Goal: Information Seeking & Learning: Learn about a topic

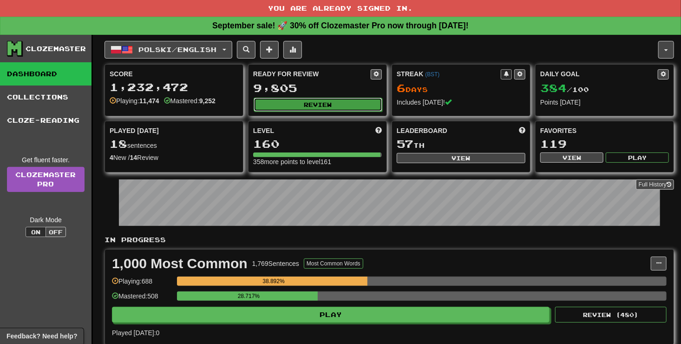
click at [300, 99] on button "Review" at bounding box center [317, 104] width 129 height 14
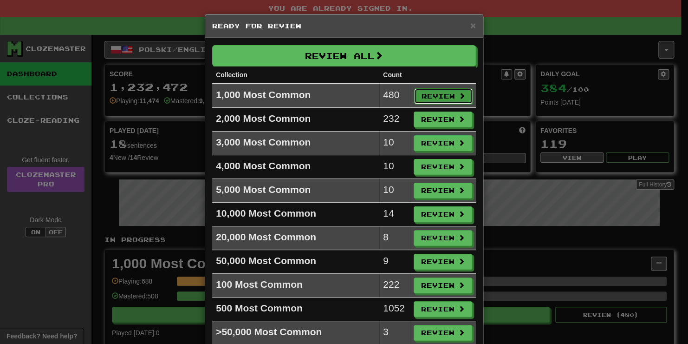
click at [438, 92] on button "Review" at bounding box center [443, 96] width 58 height 16
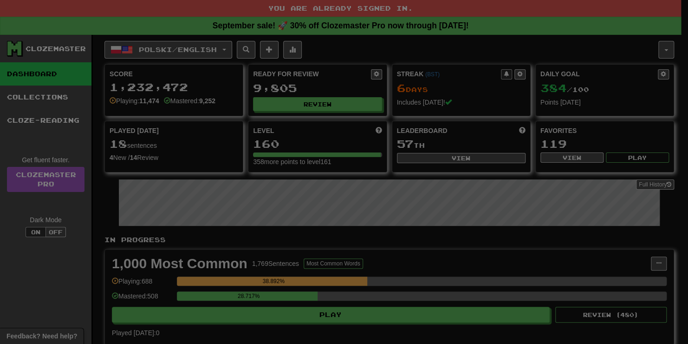
select select "**"
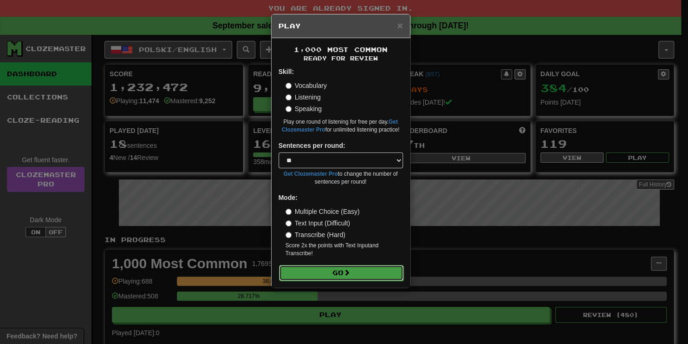
click at [331, 272] on button "Go" at bounding box center [341, 273] width 124 height 16
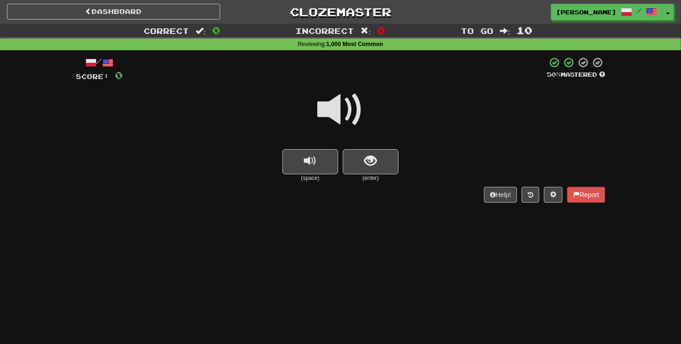
click at [329, 106] on span at bounding box center [340, 109] width 46 height 46
click at [350, 158] on button "show sentence" at bounding box center [371, 161] width 56 height 25
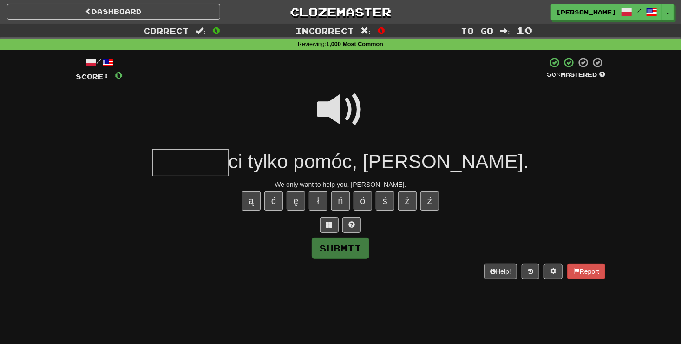
click at [227, 165] on input "text" at bounding box center [190, 162] width 76 height 27
click at [324, 256] on button "Submit" at bounding box center [341, 248] width 58 height 21
type input "******"
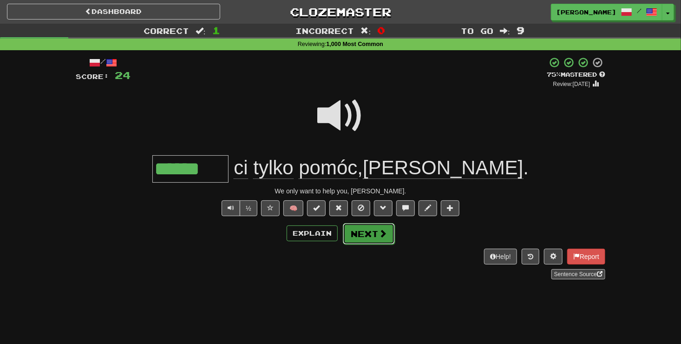
click at [359, 234] on button "Next" at bounding box center [369, 233] width 52 height 21
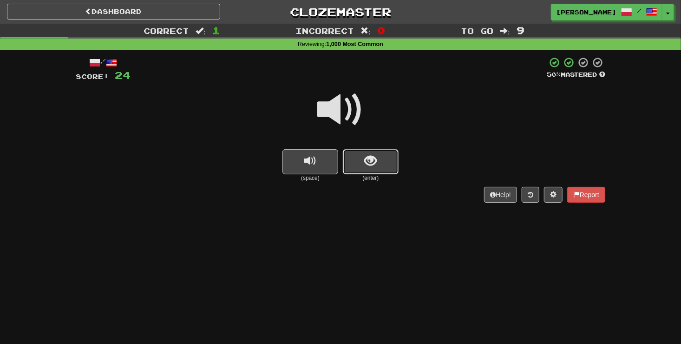
click at [368, 164] on span "show sentence" at bounding box center [370, 161] width 13 height 13
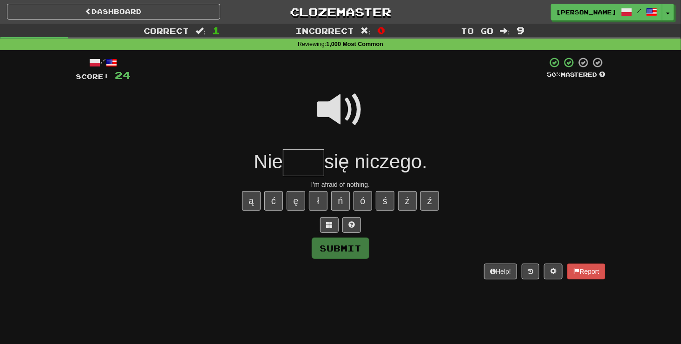
click at [290, 161] on input "text" at bounding box center [303, 162] width 41 height 27
click at [289, 197] on button "ę" at bounding box center [295, 200] width 19 height 19
type input "****"
click at [333, 247] on button "Submit" at bounding box center [341, 248] width 58 height 21
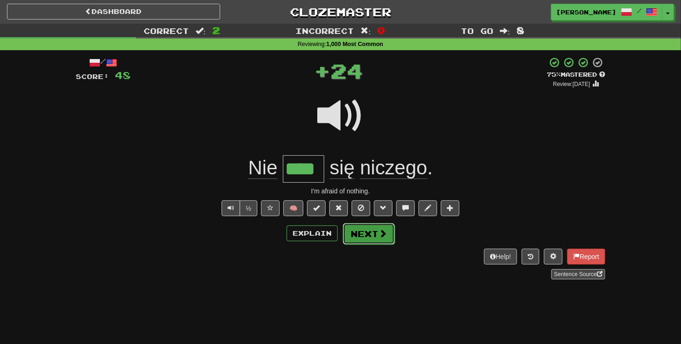
click at [364, 234] on button "Next" at bounding box center [369, 233] width 52 height 21
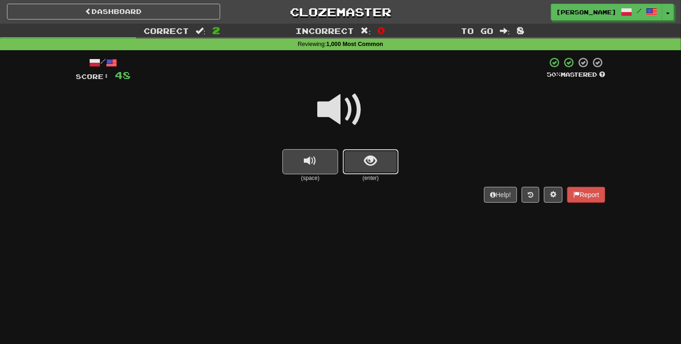
click at [353, 165] on button "show sentence" at bounding box center [371, 161] width 56 height 25
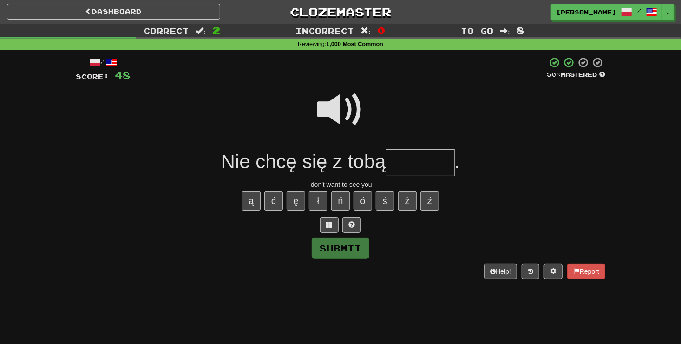
click at [396, 167] on input "text" at bounding box center [420, 162] width 69 height 27
click at [273, 197] on button "ć" at bounding box center [273, 200] width 19 height 19
type input "*******"
click at [335, 247] on button "Submit" at bounding box center [341, 248] width 58 height 21
click at [335, 263] on div "Help! Report" at bounding box center [340, 271] width 529 height 16
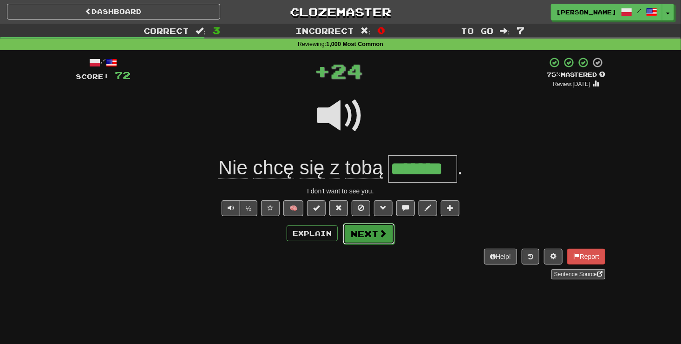
click at [355, 236] on button "Next" at bounding box center [369, 233] width 52 height 21
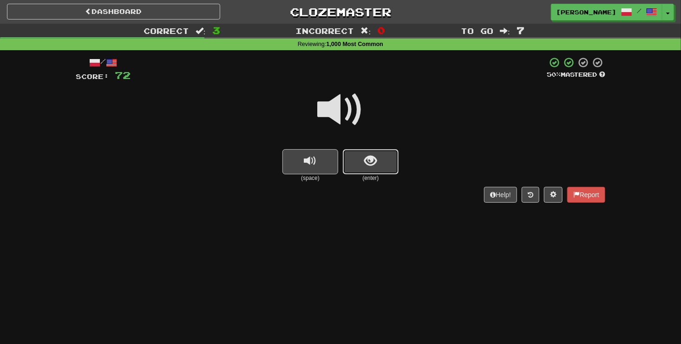
click at [359, 160] on button "show sentence" at bounding box center [371, 161] width 56 height 25
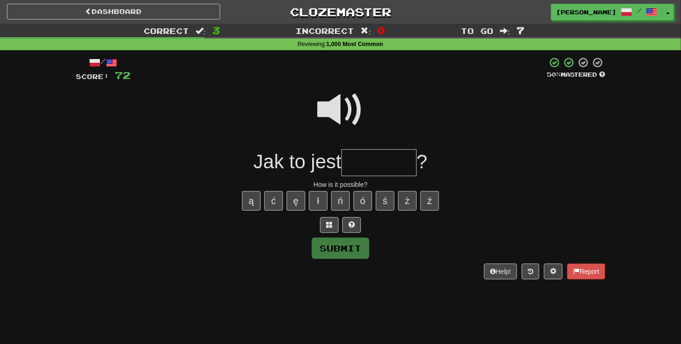
click at [355, 162] on input "text" at bounding box center [378, 162] width 75 height 27
click at [407, 204] on button "ż" at bounding box center [407, 200] width 19 height 19
type input "*******"
click at [337, 251] on button "Submit" at bounding box center [341, 248] width 58 height 21
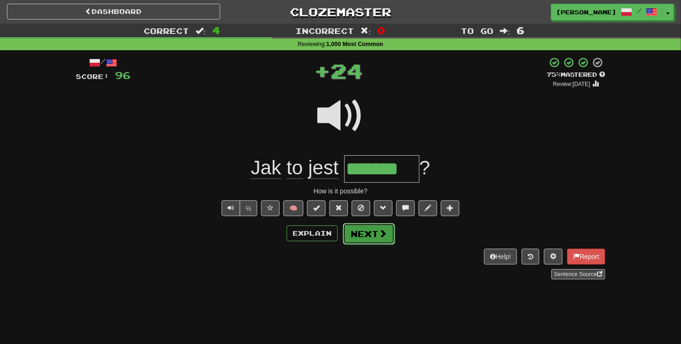
click at [353, 234] on button "Next" at bounding box center [369, 233] width 52 height 21
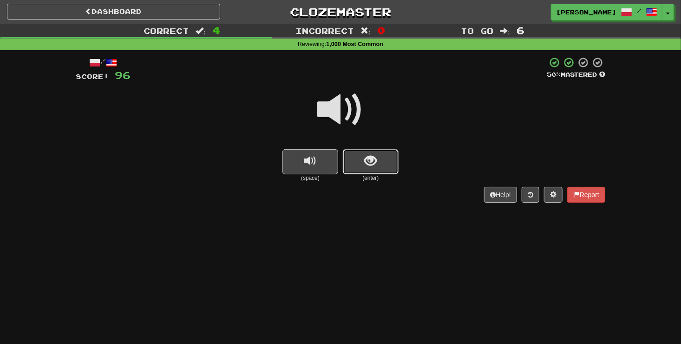
click at [360, 162] on button "show sentence" at bounding box center [371, 161] width 56 height 25
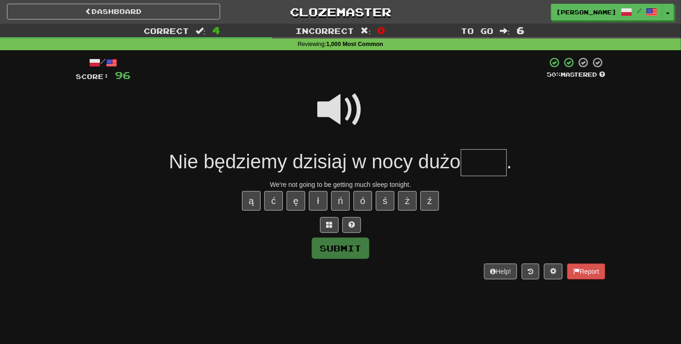
click at [477, 169] on input "text" at bounding box center [484, 162] width 46 height 27
click at [380, 199] on button "ś" at bounding box center [385, 200] width 19 height 19
type input "*"
click at [273, 199] on button "ć" at bounding box center [273, 200] width 19 height 19
type input "****"
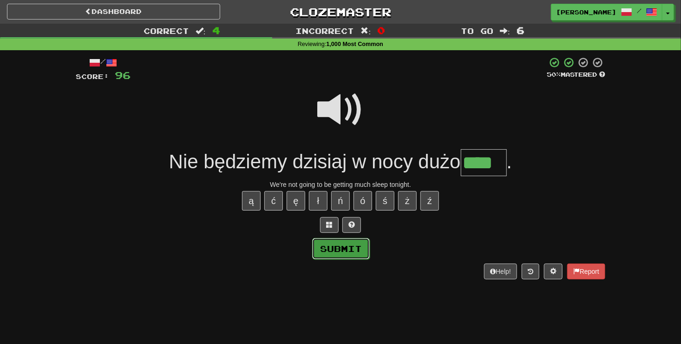
click at [340, 250] on button "Submit" at bounding box center [341, 248] width 58 height 21
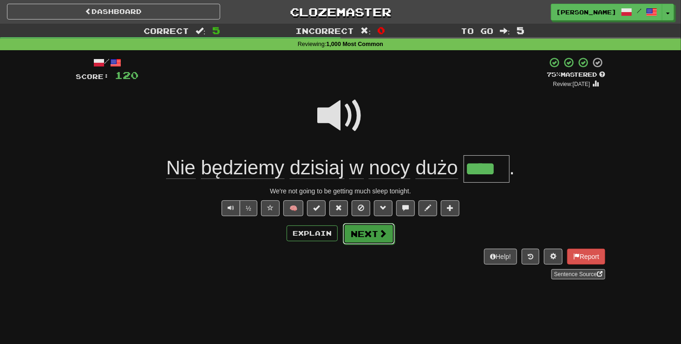
click at [359, 236] on button "Next" at bounding box center [369, 233] width 52 height 21
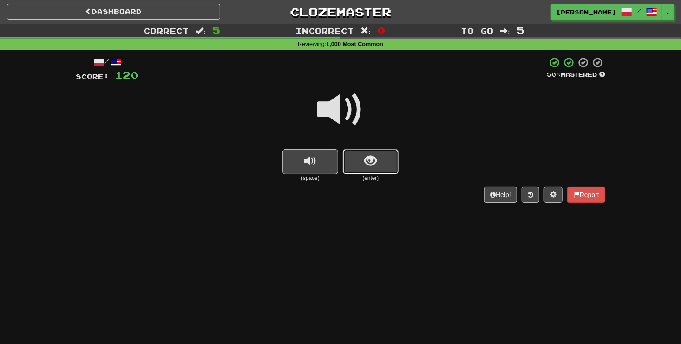
click at [351, 156] on button "show sentence" at bounding box center [371, 161] width 56 height 25
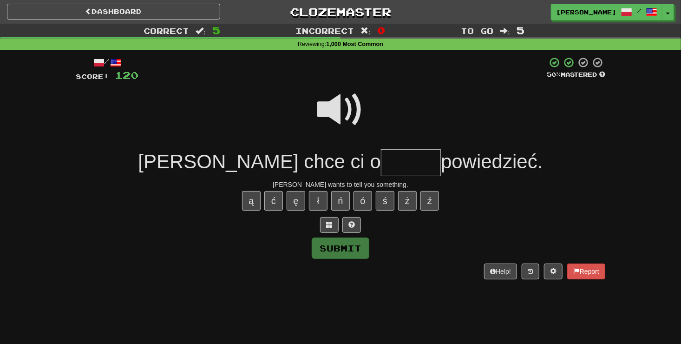
click at [381, 162] on input "text" at bounding box center [411, 162] width 60 height 27
click at [382, 200] on button "ś" at bounding box center [385, 200] width 19 height 19
type input "*****"
click at [341, 244] on button "Submit" at bounding box center [341, 248] width 58 height 21
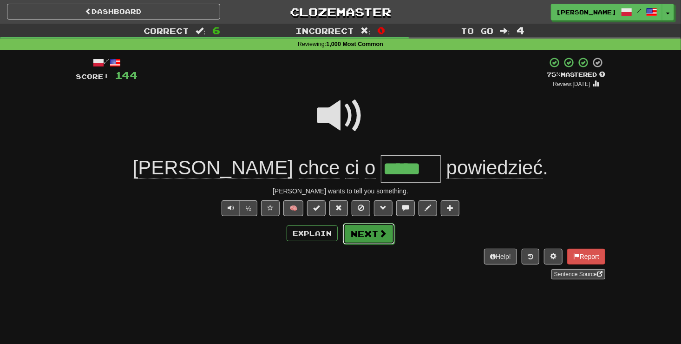
click at [364, 236] on button "Next" at bounding box center [369, 233] width 52 height 21
click at [364, 236] on div "Dashboard Clozemaster RosaLinda / Toggle Dropdown Dashboard Leaderboard Activit…" at bounding box center [340, 172] width 681 height 344
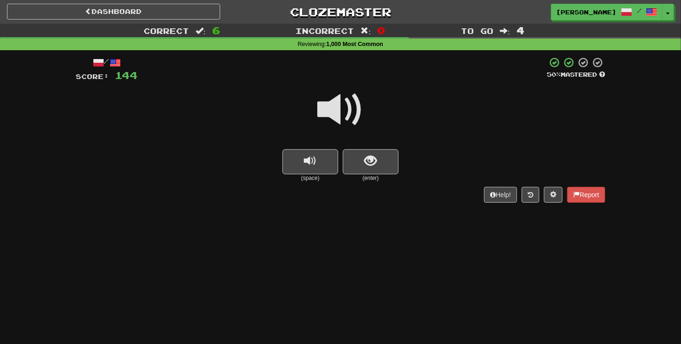
drag, startPoint x: 364, startPoint y: 236, endPoint x: 326, endPoint y: 103, distance: 138.4
click at [326, 103] on span at bounding box center [340, 109] width 46 height 46
click at [369, 160] on span "show sentence" at bounding box center [370, 161] width 13 height 13
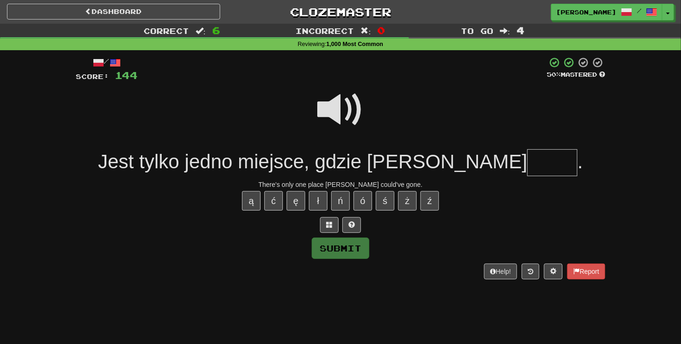
click at [527, 169] on input "text" at bounding box center [552, 162] width 50 height 27
click at [364, 199] on button "ó" at bounding box center [362, 200] width 19 height 19
click at [387, 201] on button "ś" at bounding box center [385, 200] width 19 height 19
click at [384, 204] on button "ś" at bounding box center [385, 200] width 19 height 19
click at [267, 200] on button "ć" at bounding box center [273, 200] width 19 height 19
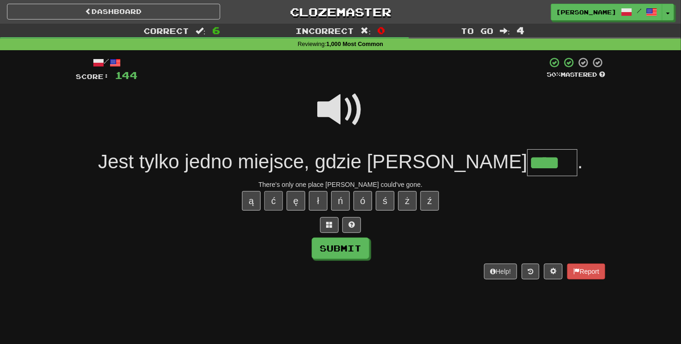
type input "*****"
click at [338, 245] on button "Submit" at bounding box center [341, 248] width 58 height 21
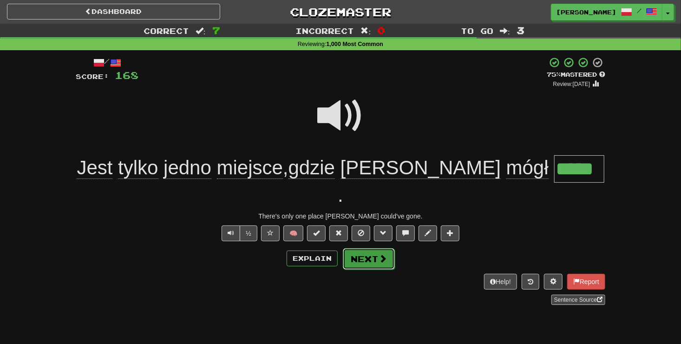
click at [364, 248] on button "Next" at bounding box center [369, 258] width 52 height 21
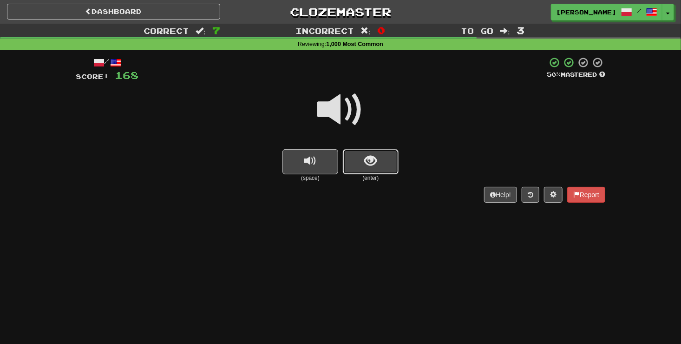
click at [352, 165] on button "show sentence" at bounding box center [371, 161] width 56 height 25
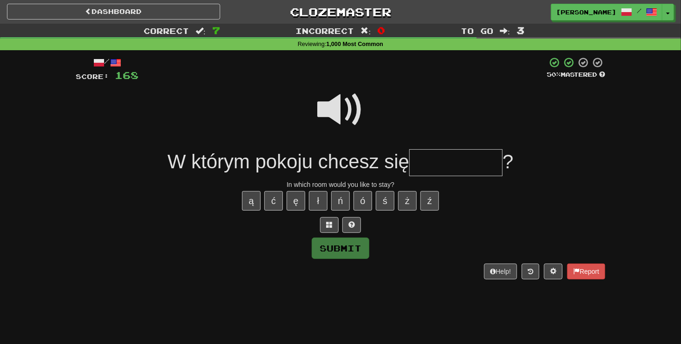
click at [421, 166] on input "text" at bounding box center [455, 162] width 93 height 27
type input "*"
click at [276, 203] on button "ć" at bounding box center [273, 200] width 19 height 19
type input "*********"
click at [360, 252] on button "Submit" at bounding box center [341, 248] width 58 height 21
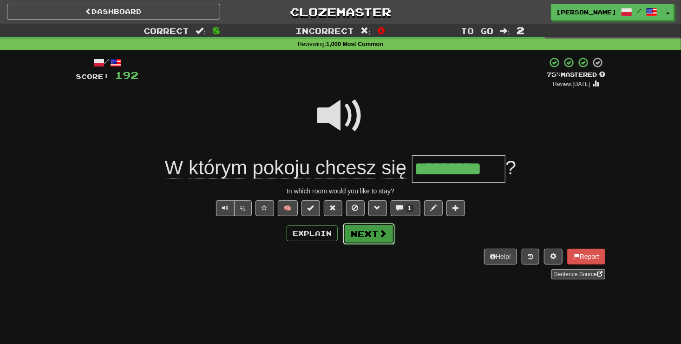
click at [357, 230] on button "Next" at bounding box center [369, 233] width 52 height 21
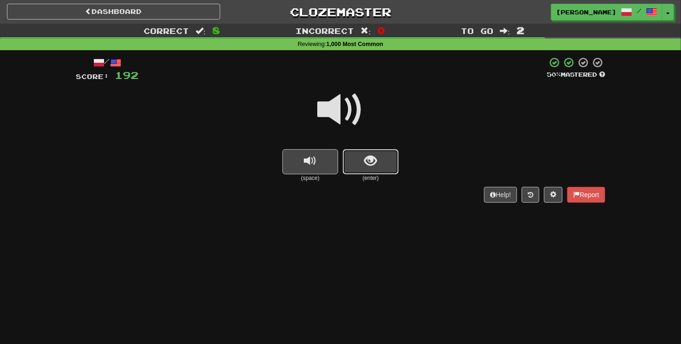
click at [361, 172] on button "show sentence" at bounding box center [371, 161] width 56 height 25
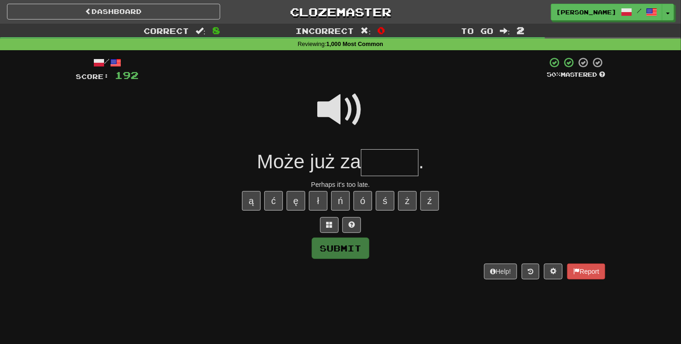
click at [368, 165] on input "text" at bounding box center [390, 162] width 58 height 27
click at [363, 197] on button "ó" at bounding box center [362, 200] width 19 height 19
click at [426, 201] on button "ź" at bounding box center [429, 200] width 19 height 19
type input "*****"
click at [333, 245] on button "Submit" at bounding box center [341, 247] width 58 height 21
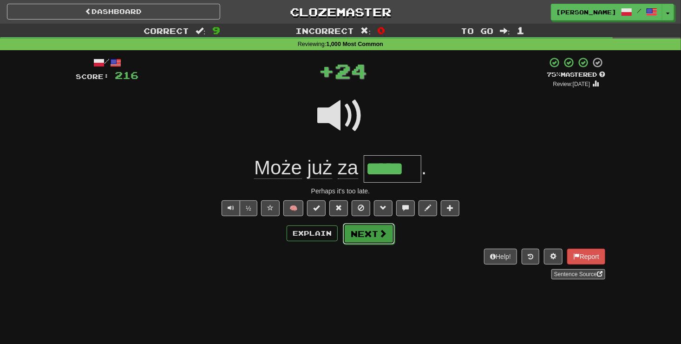
click at [360, 232] on button "Next" at bounding box center [369, 233] width 52 height 21
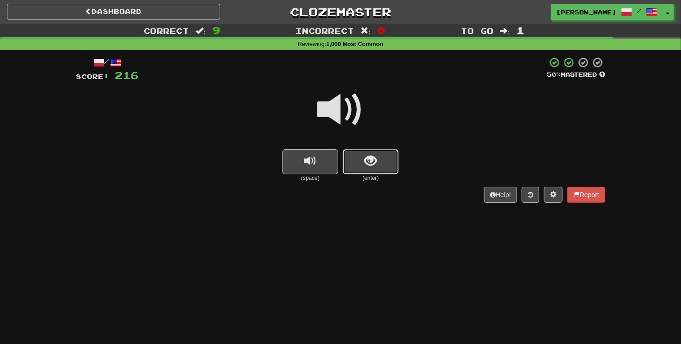
click at [354, 160] on button "show sentence" at bounding box center [371, 161] width 56 height 25
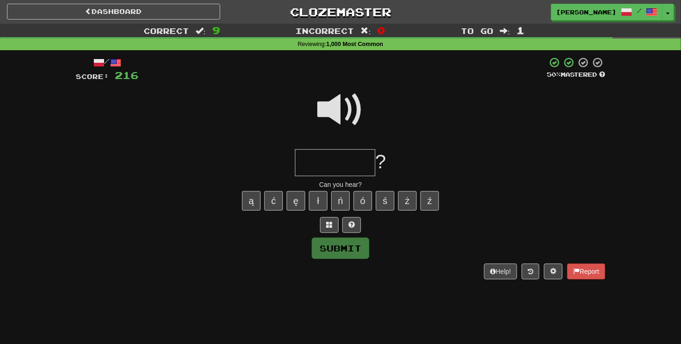
click at [308, 163] on input "text" at bounding box center [335, 162] width 80 height 27
type input "*"
click at [320, 199] on button "ł" at bounding box center [318, 200] width 19 height 19
click at [328, 248] on button "Submit" at bounding box center [341, 248] width 58 height 21
type input "********"
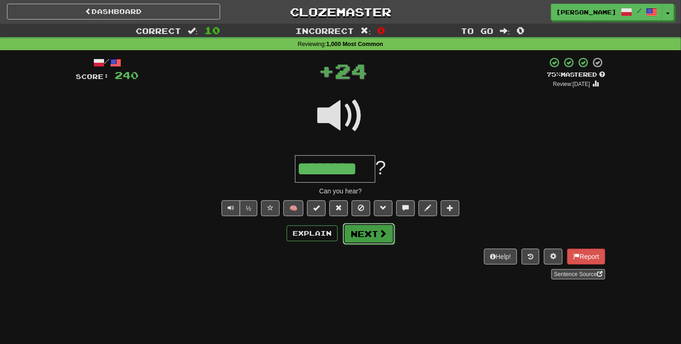
click at [354, 232] on button "Next" at bounding box center [369, 233] width 52 height 21
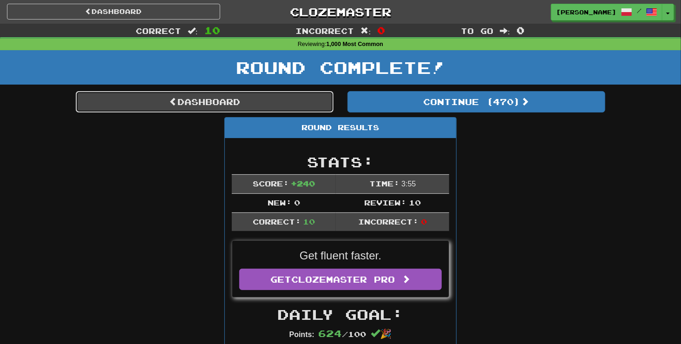
click at [193, 104] on link "Dashboard" at bounding box center [205, 101] width 258 height 21
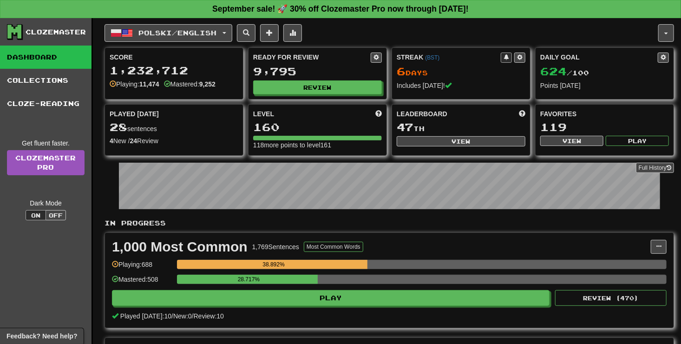
click at [121, 142] on div "4 New / 24 Review" at bounding box center [174, 140] width 129 height 9
click at [66, 59] on link "Dashboard" at bounding box center [45, 56] width 91 height 23
click at [64, 57] on link "Dashboard" at bounding box center [45, 56] width 91 height 23
